Goal: Check status: Check status

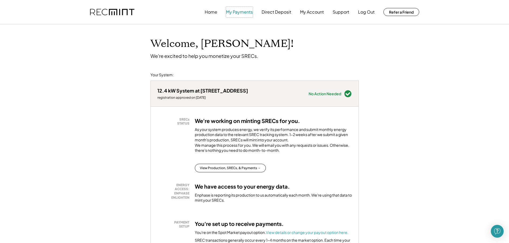
click at [244, 12] on button "My Payments" at bounding box center [239, 12] width 27 height 11
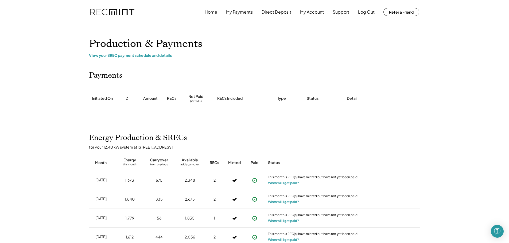
click at [295, 46] on h1 "Production & Payments" at bounding box center [254, 44] width 331 height 13
